Goal: Task Accomplishment & Management: Manage account settings

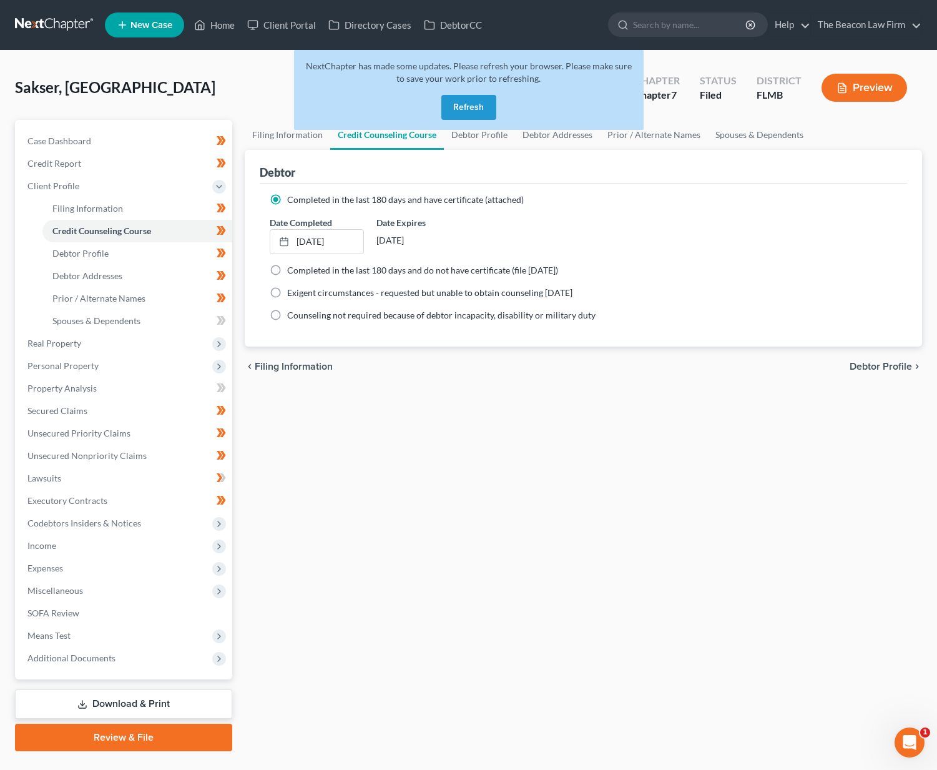
click at [451, 107] on button "Refresh" at bounding box center [468, 107] width 55 height 25
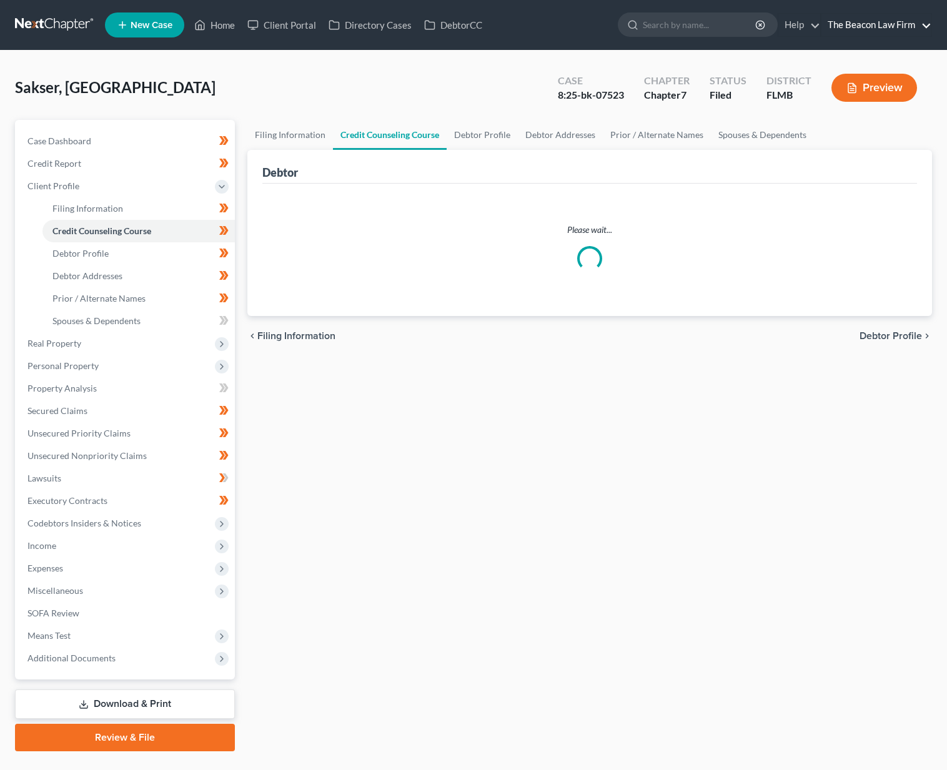
click at [856, 27] on link "The Beacon Law Firm" at bounding box center [876, 25] width 110 height 22
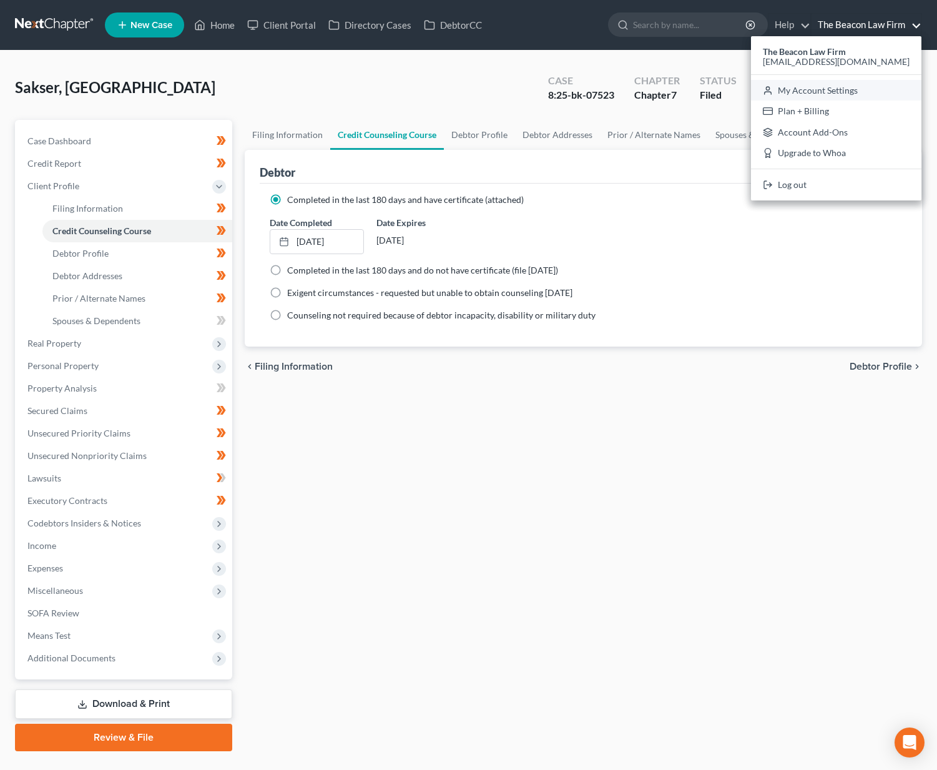
click at [872, 92] on link "My Account Settings" at bounding box center [836, 90] width 170 height 21
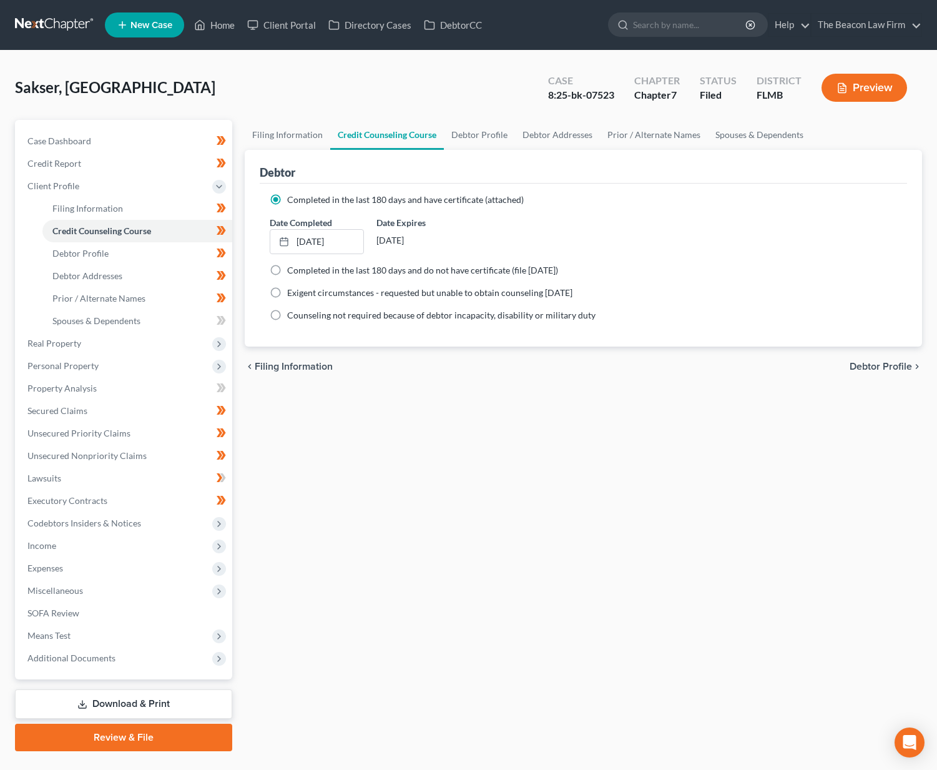
select select "24"
select select "9"
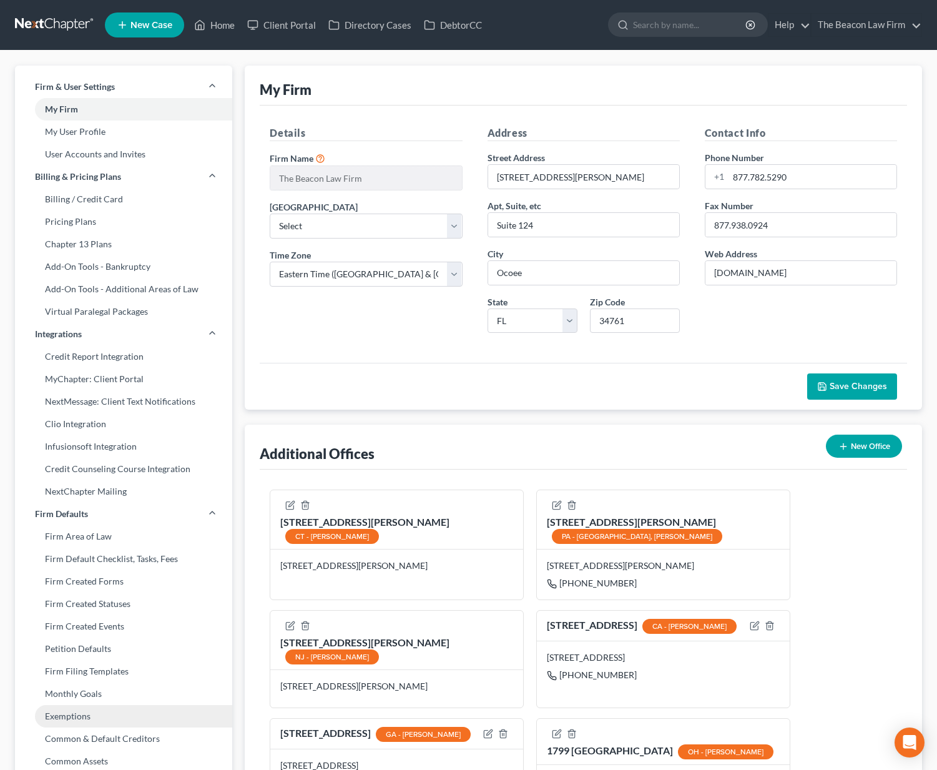
drag, startPoint x: 88, startPoint y: 721, endPoint x: 113, endPoint y: 715, distance: 25.7
click at [89, 721] on link "Exemptions" at bounding box center [123, 716] width 217 height 22
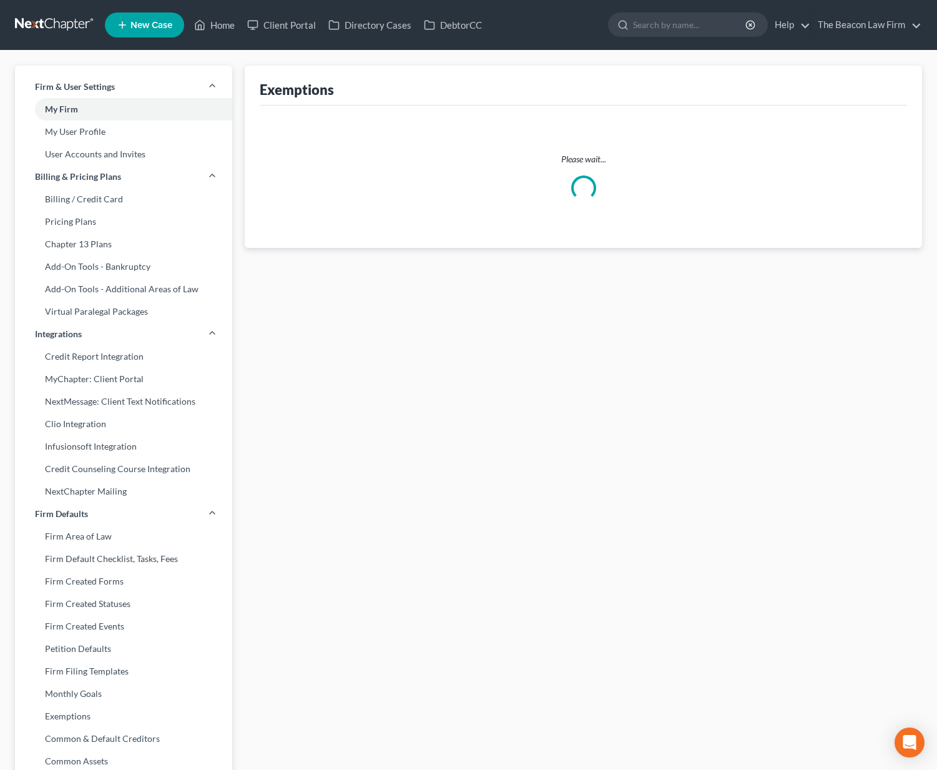
select select "0"
select select "11"
